Goal: Navigation & Orientation: Find specific page/section

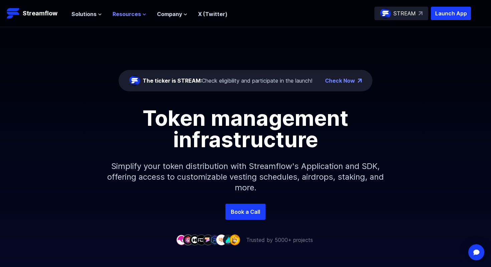
click at [132, 12] on span "Resources" at bounding box center [127, 14] width 28 height 8
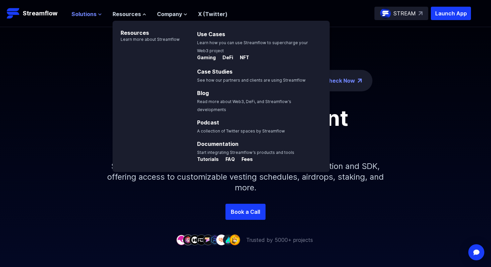
click at [95, 17] on span "Solutions" at bounding box center [83, 14] width 25 height 8
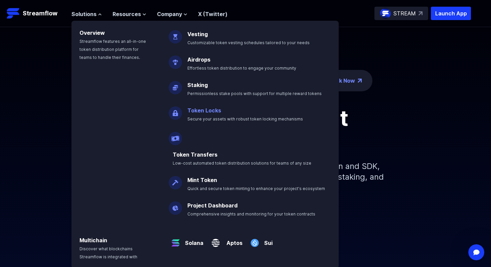
click at [200, 111] on link "Token Locks" at bounding box center [204, 110] width 34 height 7
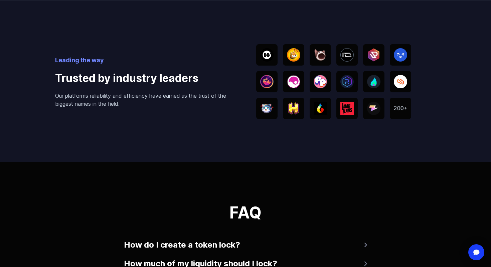
scroll to position [1131, 0]
